Goal: Task Accomplishment & Management: Manage account settings

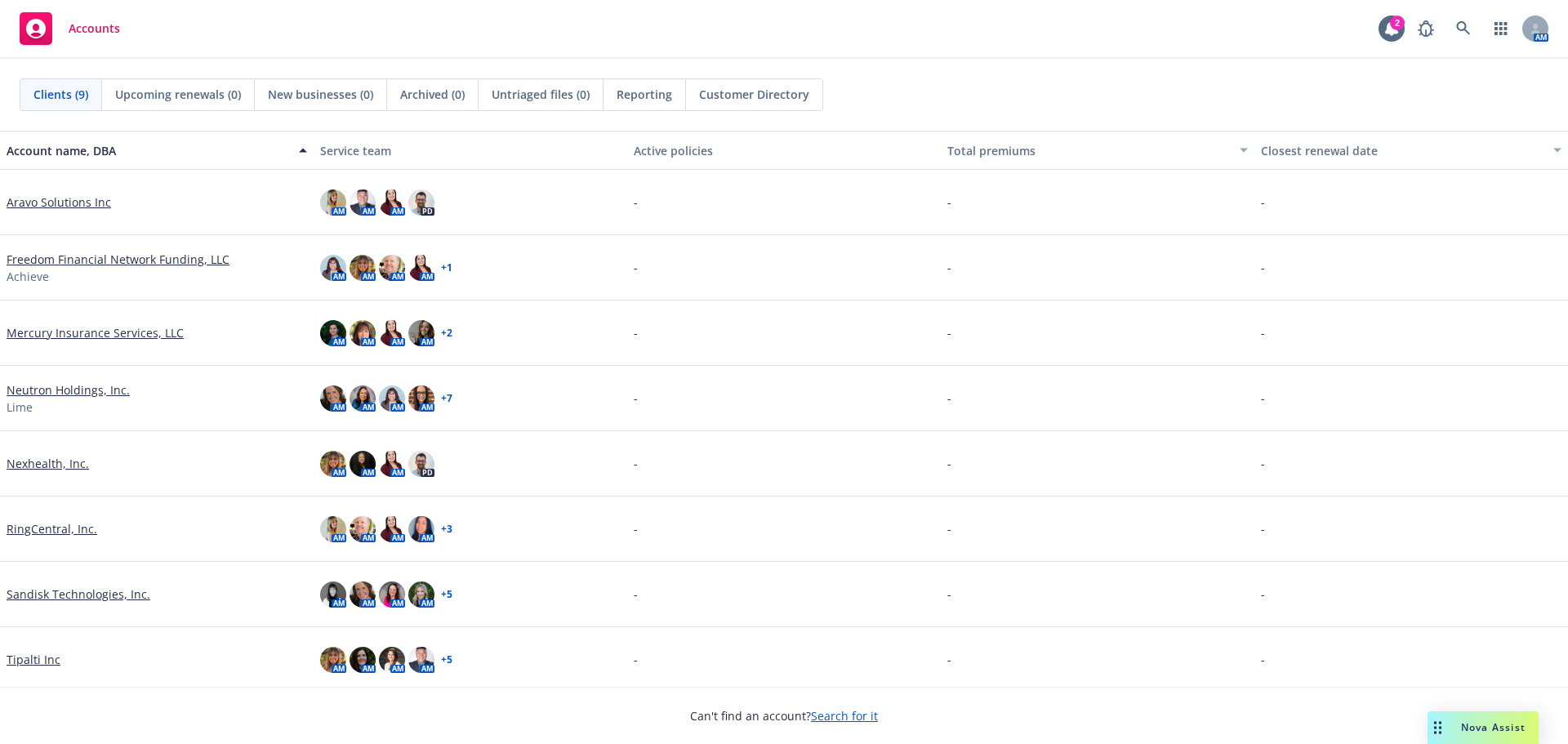
click at [92, 589] on link "Sandisk Technologies, Inc." at bounding box center [78, 594] width 144 height 18
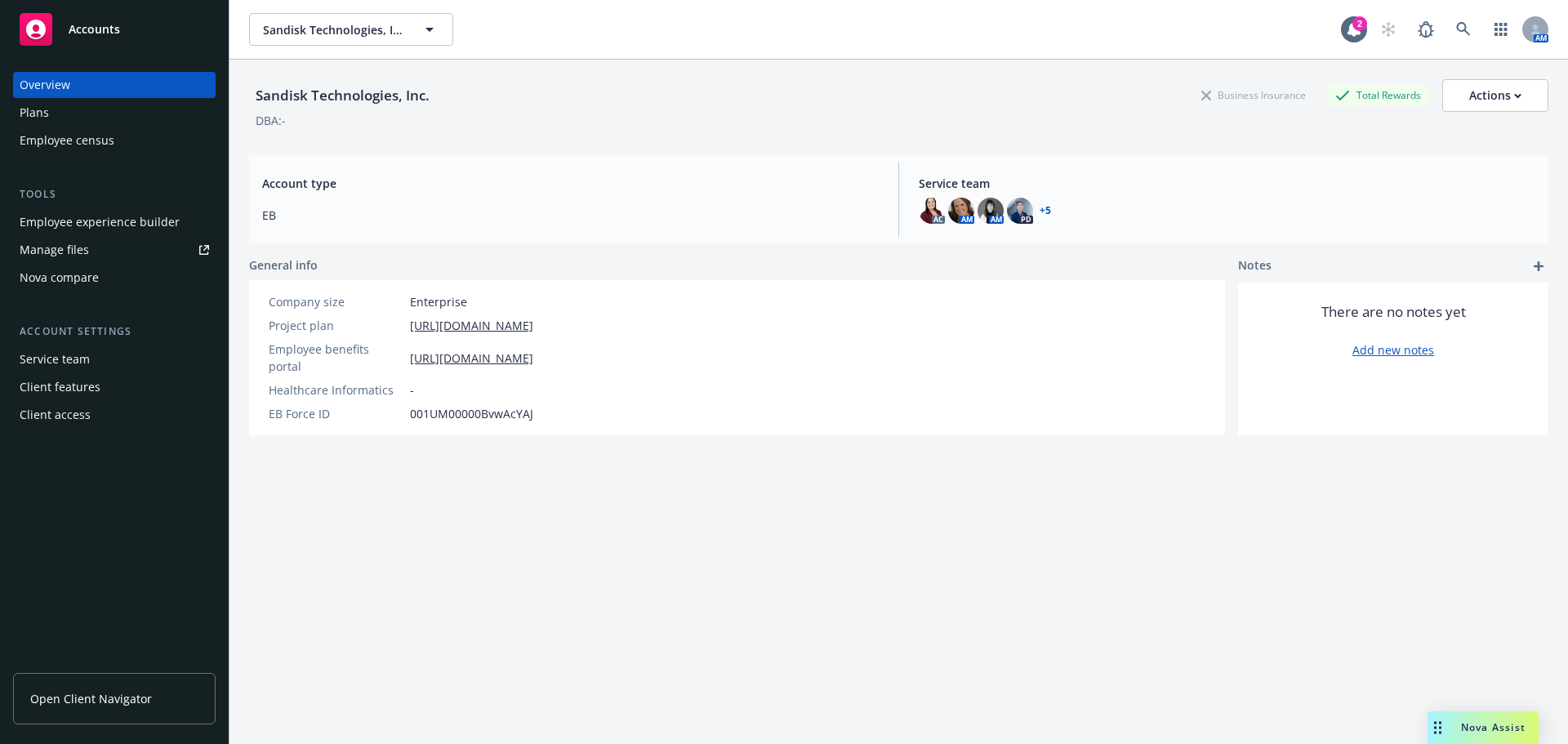
click at [54, 249] on div "Manage files" at bounding box center [54, 250] width 69 height 26
